Goal: Information Seeking & Learning: Learn about a topic

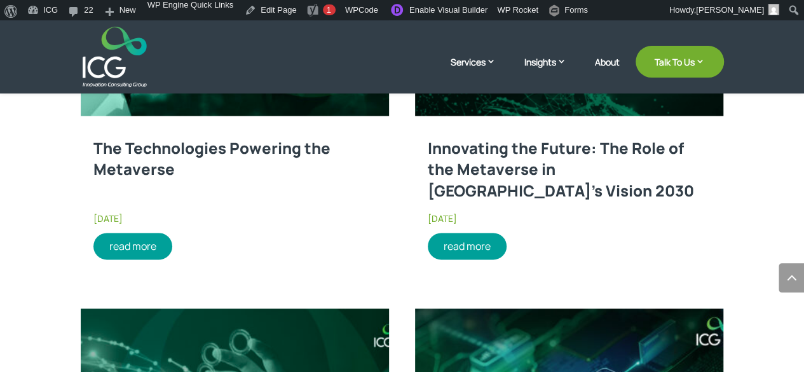
scroll to position [778, 0]
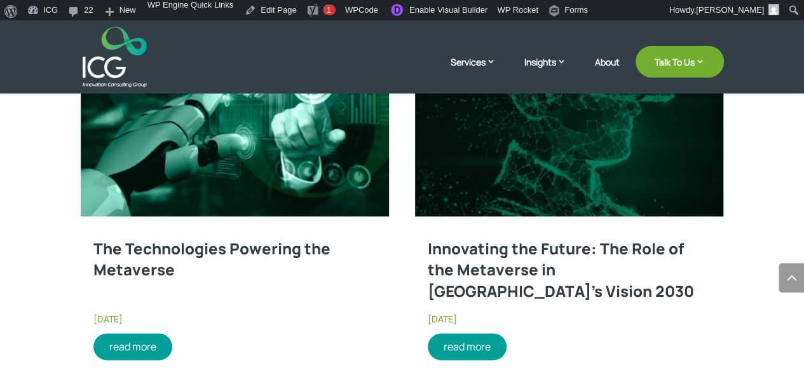
click at [254, 212] on link at bounding box center [235, 119] width 309 height 193
click at [132, 343] on link "read more" at bounding box center [132, 346] width 79 height 27
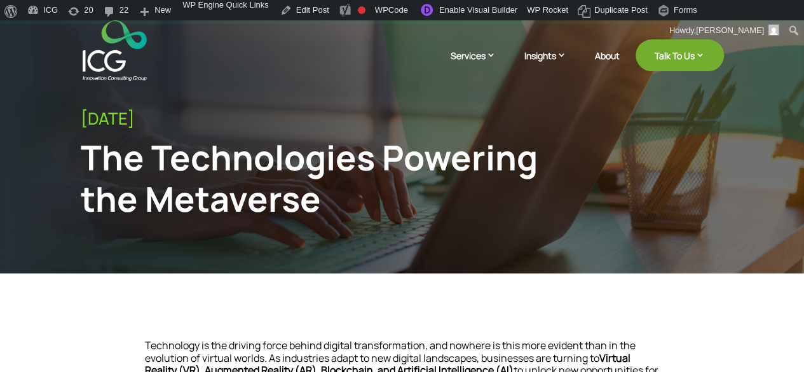
click at [550, 101] on link "Blogs" at bounding box center [610, 104] width 146 height 18
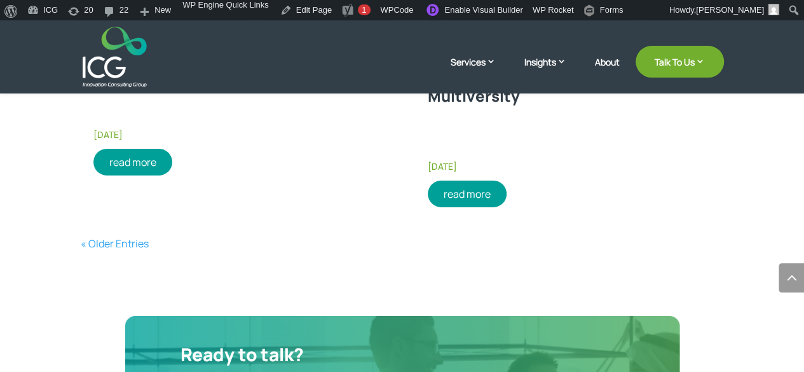
scroll to position [2088, 0]
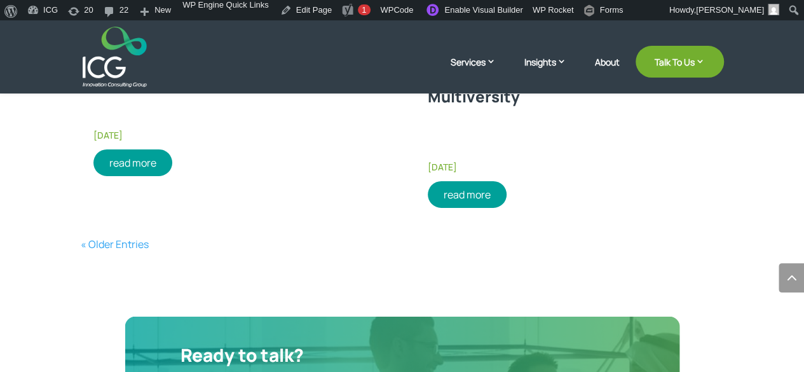
click at [116, 243] on link "« Older Entries" at bounding box center [115, 244] width 68 height 14
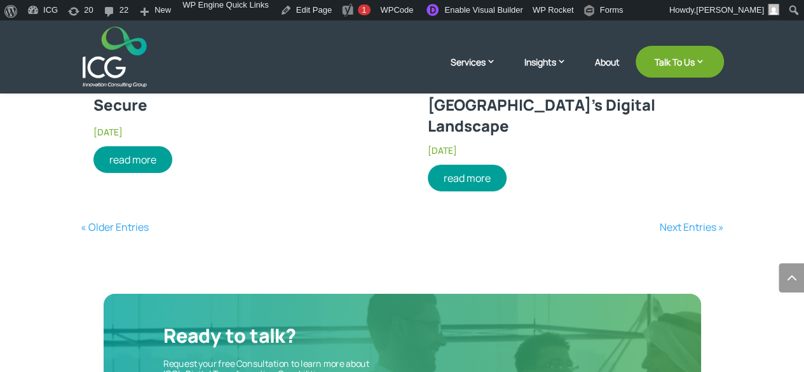
scroll to position [2124, 0]
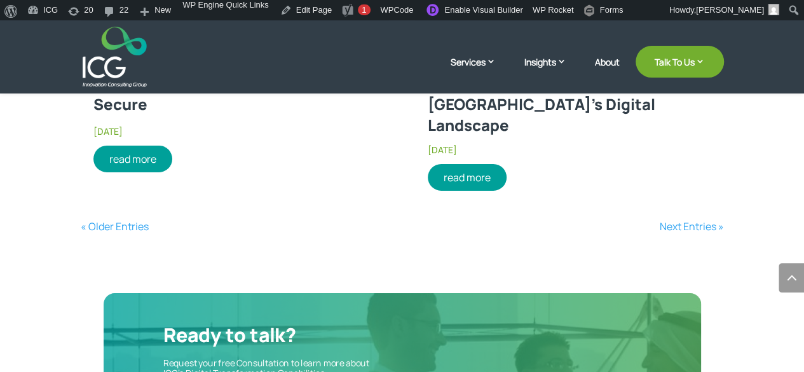
click at [109, 219] on link "« Older Entries" at bounding box center [115, 226] width 68 height 14
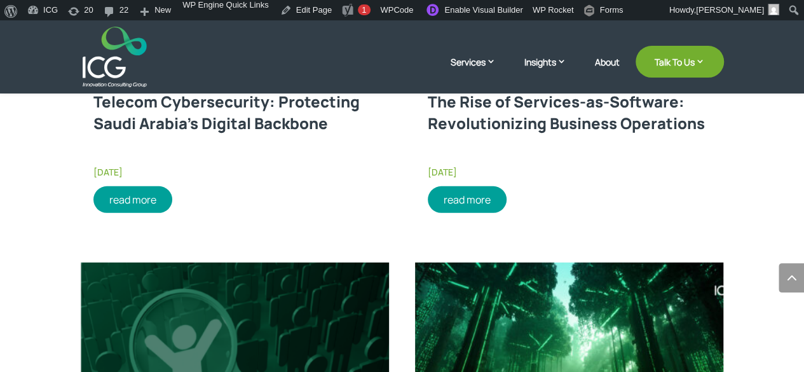
scroll to position [1673, 0]
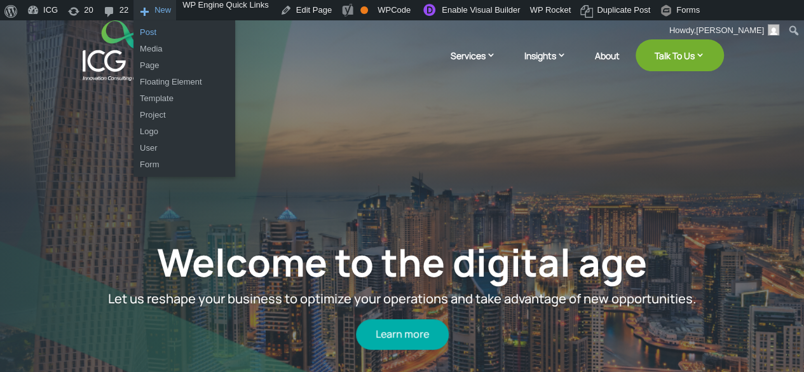
click at [151, 31] on link "Post" at bounding box center [184, 32] width 102 height 17
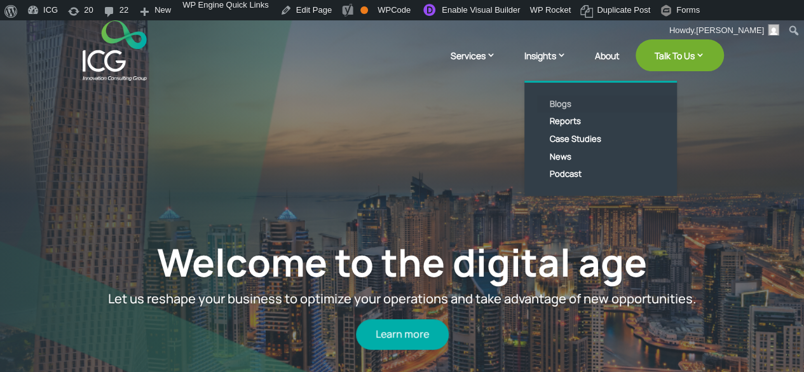
click at [565, 104] on link "Blogs" at bounding box center [610, 104] width 146 height 18
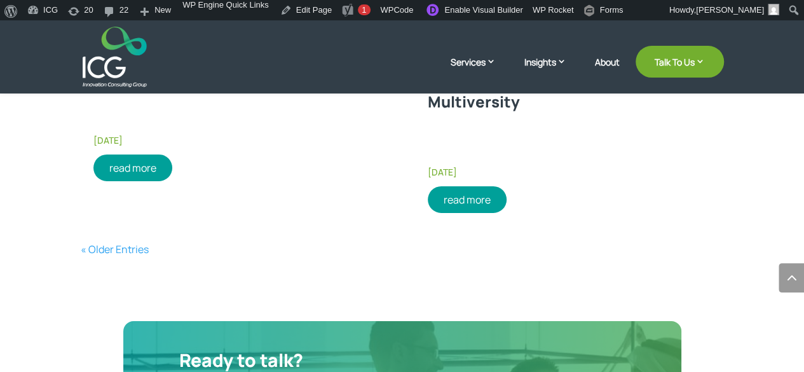
scroll to position [2123, 0]
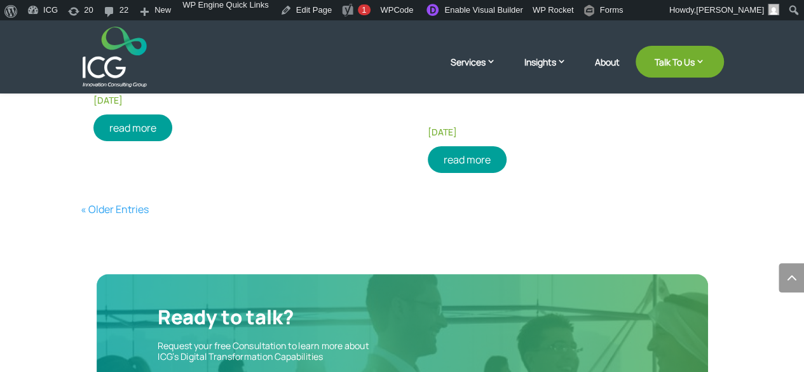
click at [136, 212] on link "« Older Entries" at bounding box center [115, 209] width 68 height 14
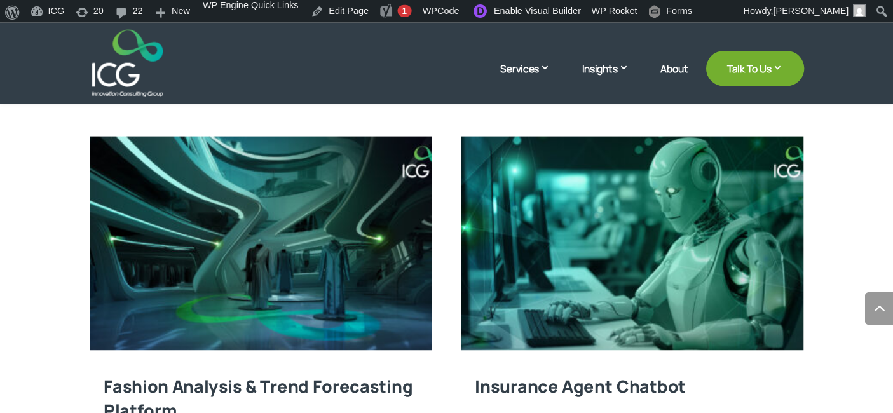
scroll to position [1055, 0]
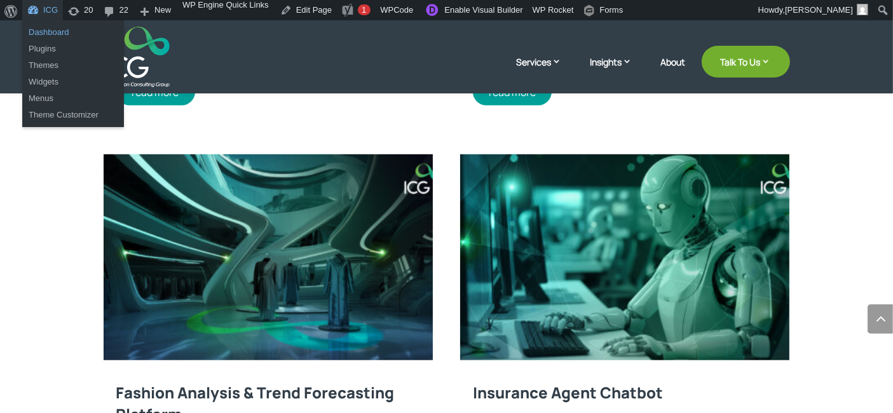
click at [51, 35] on link "Dashboard" at bounding box center [73, 32] width 102 height 17
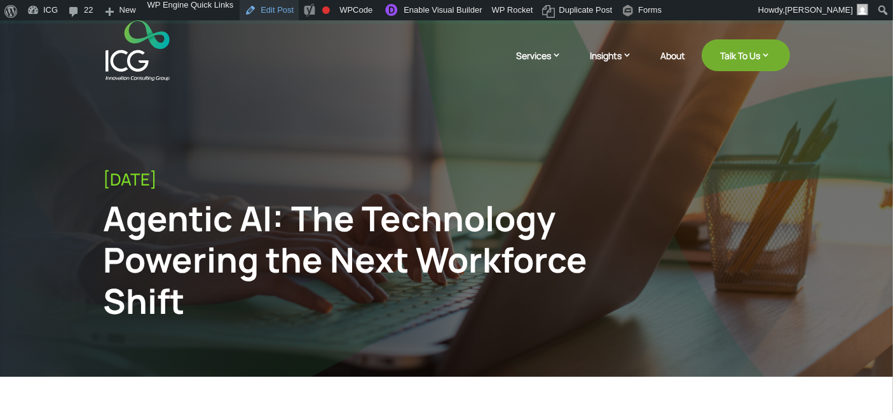
click at [273, 11] on link "Edit Post" at bounding box center [269, 10] width 59 height 20
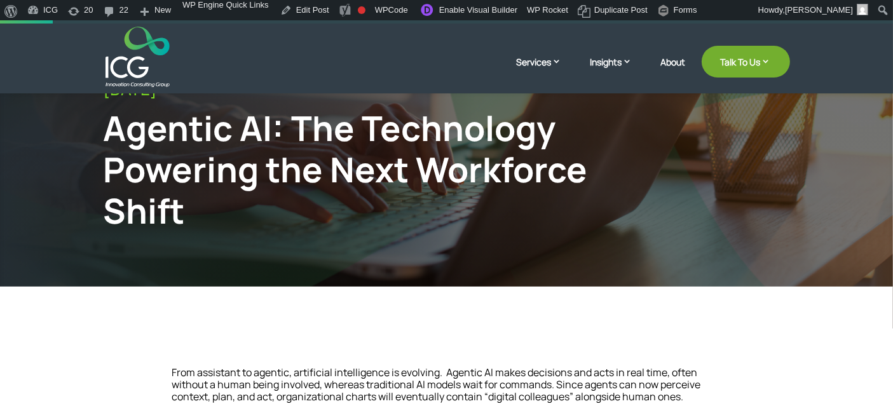
scroll to position [89, 0]
